Goal: Use online tool/utility: Utilize a website feature to perform a specific function

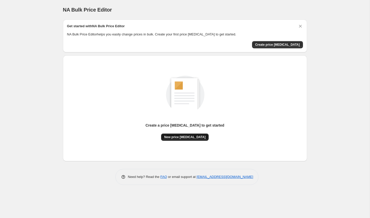
click at [195, 135] on span "New price [MEDICAL_DATA]" at bounding box center [184, 137] width 41 height 4
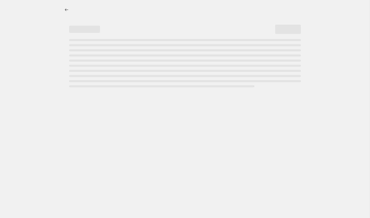
select select "percentage"
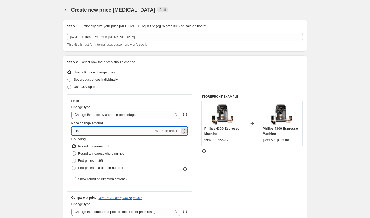
click at [99, 132] on input "-10" at bounding box center [113, 131] width 83 height 8
type input "-1"
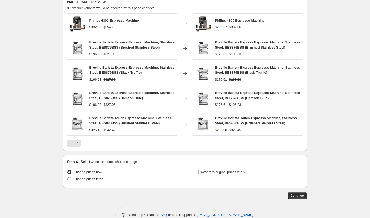
scroll to position [307, 0]
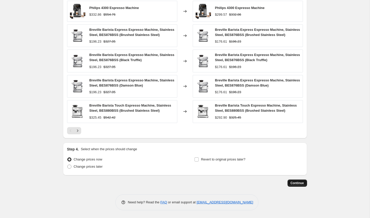
type input "-45"
click at [297, 183] on span "Continue" at bounding box center [297, 183] width 13 height 4
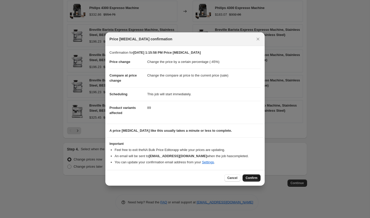
click at [248, 178] on span "Confirm" at bounding box center [252, 178] width 12 height 4
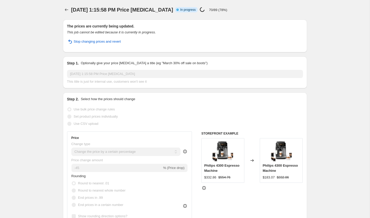
select select "percentage"
